Goal: Unclear: Browse casually

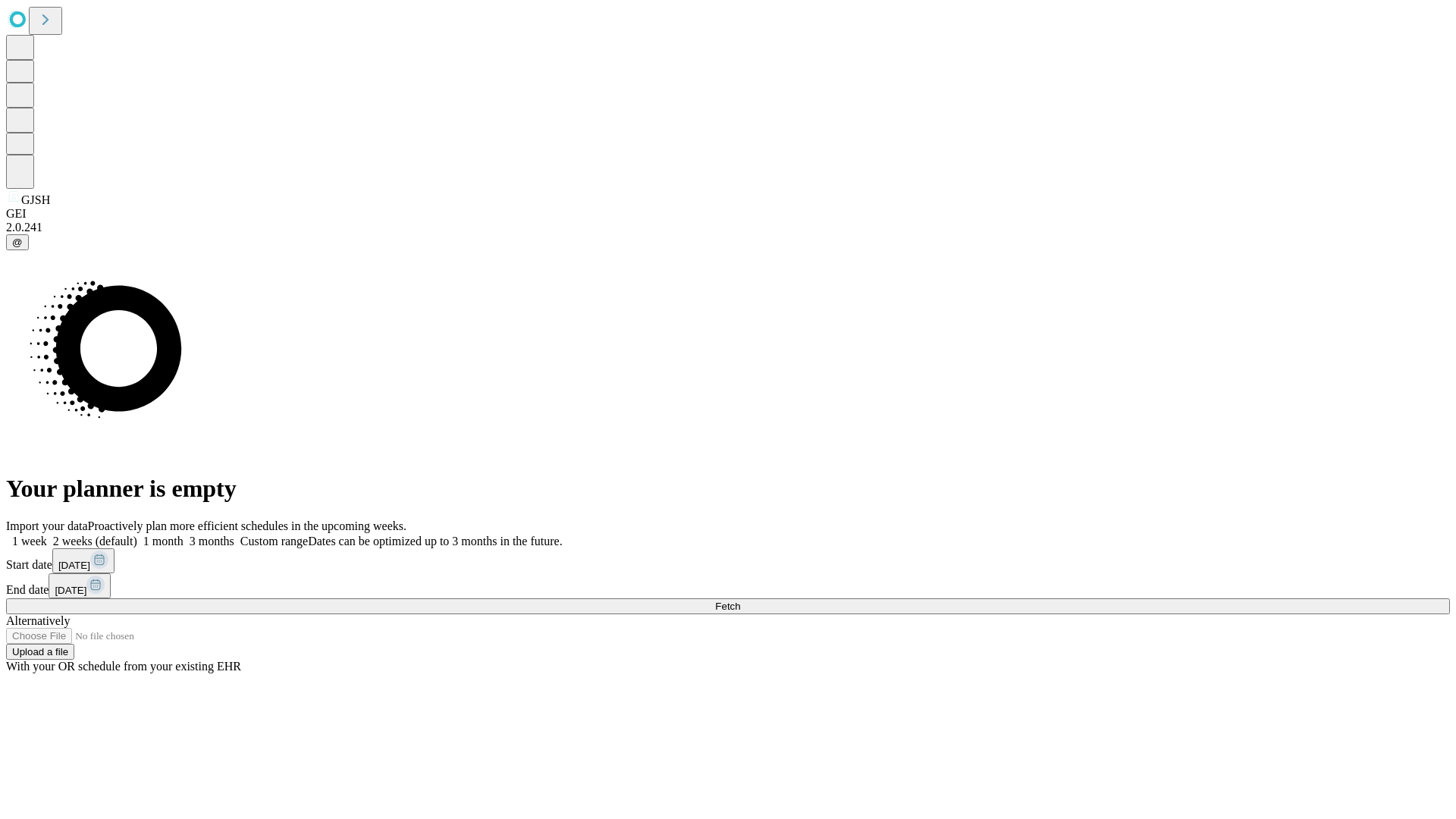
click at [740, 601] on span "Fetch" at bounding box center [728, 606] width 25 height 11
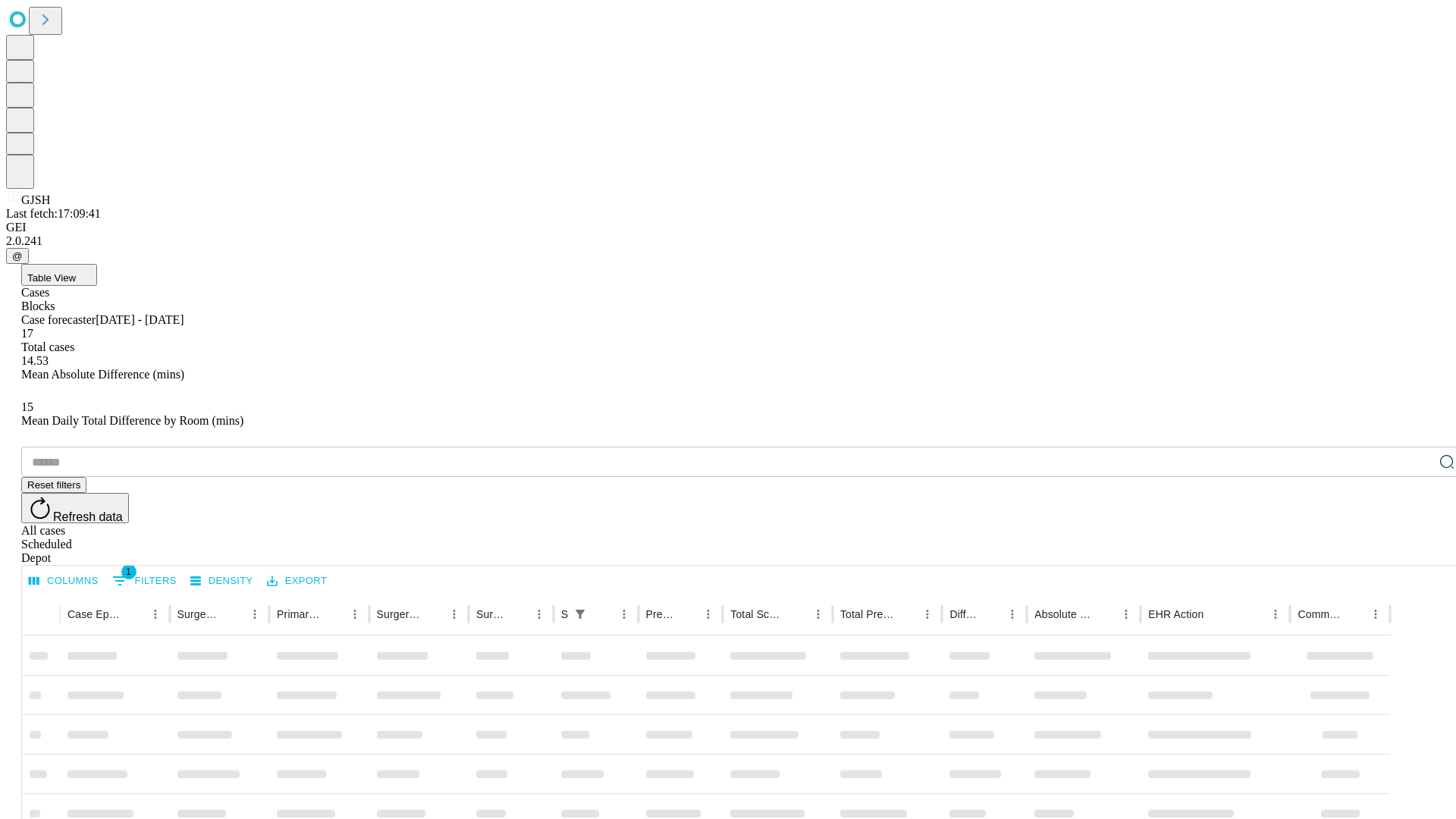
click at [1417, 552] on div "Depot" at bounding box center [743, 559] width 1444 height 14
